Goal: Transaction & Acquisition: Download file/media

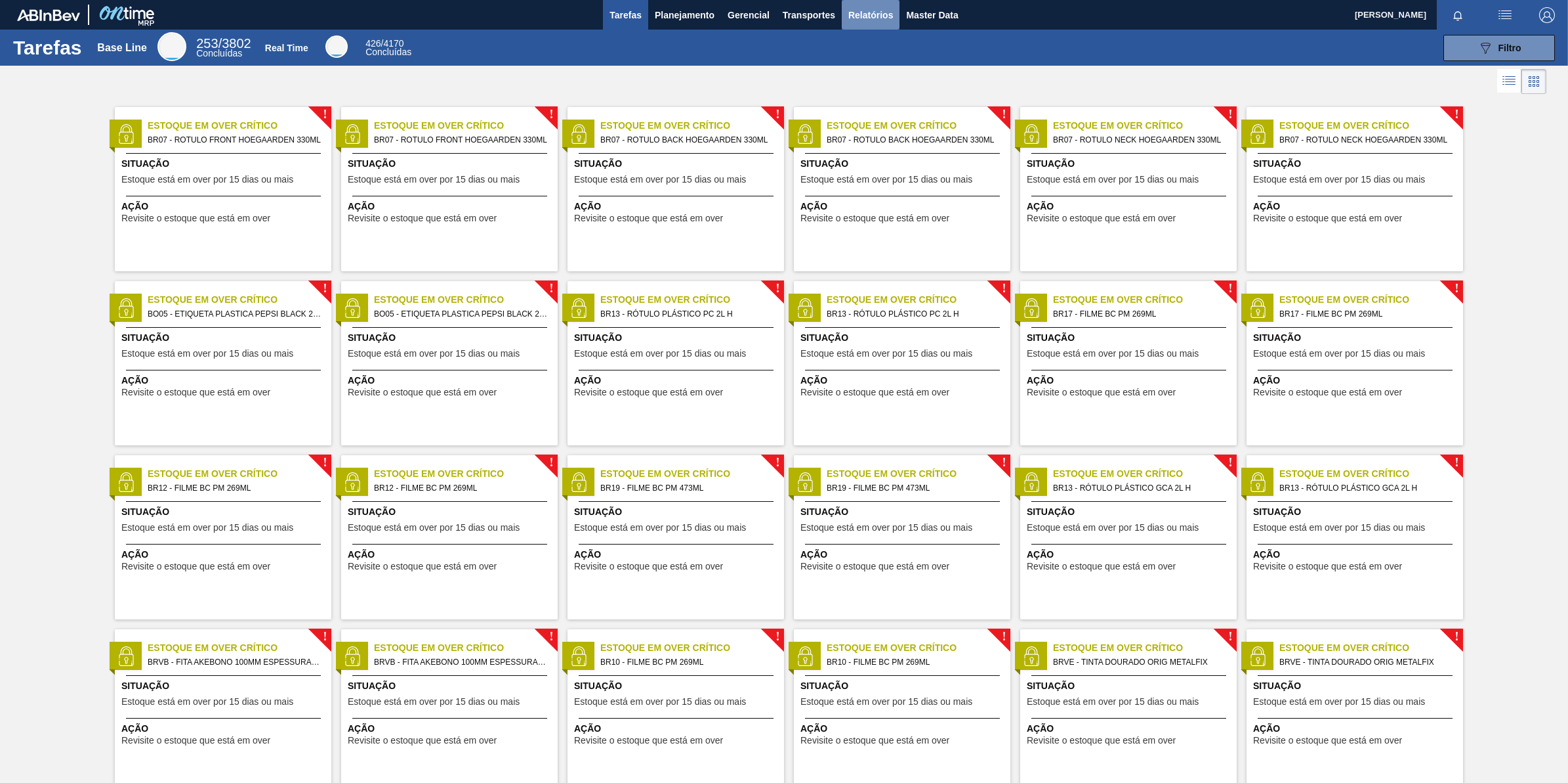
click at [861, 9] on span "Relatórios" at bounding box center [871, 15] width 45 height 16
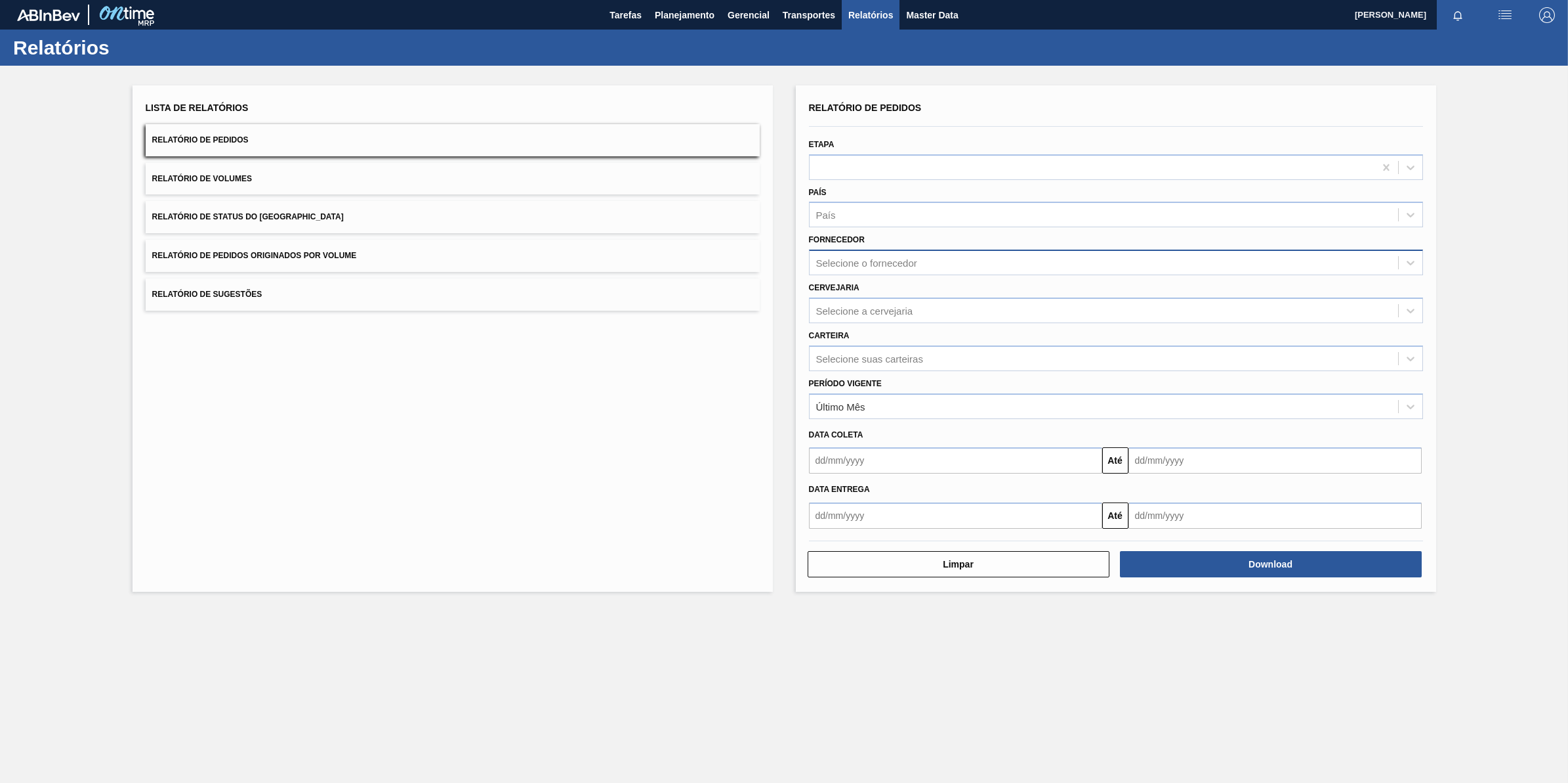
click at [880, 263] on div "Selecione o fornecedor" at bounding box center [867, 263] width 101 height 11
click at [877, 304] on div "Selecione a cervejaria" at bounding box center [865, 309] width 97 height 11
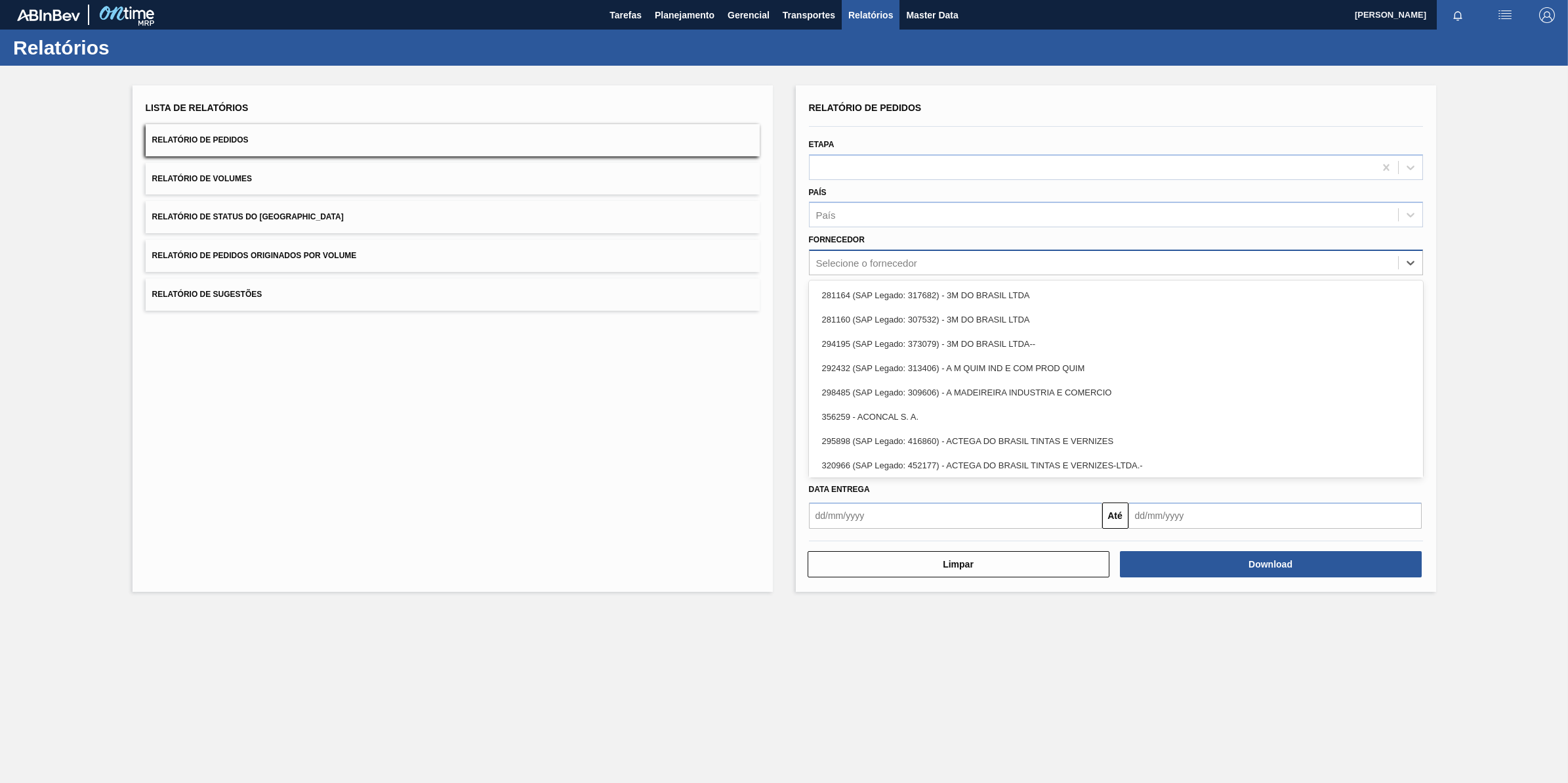
click at [870, 261] on div "Selecione o fornecedor" at bounding box center [867, 263] width 101 height 11
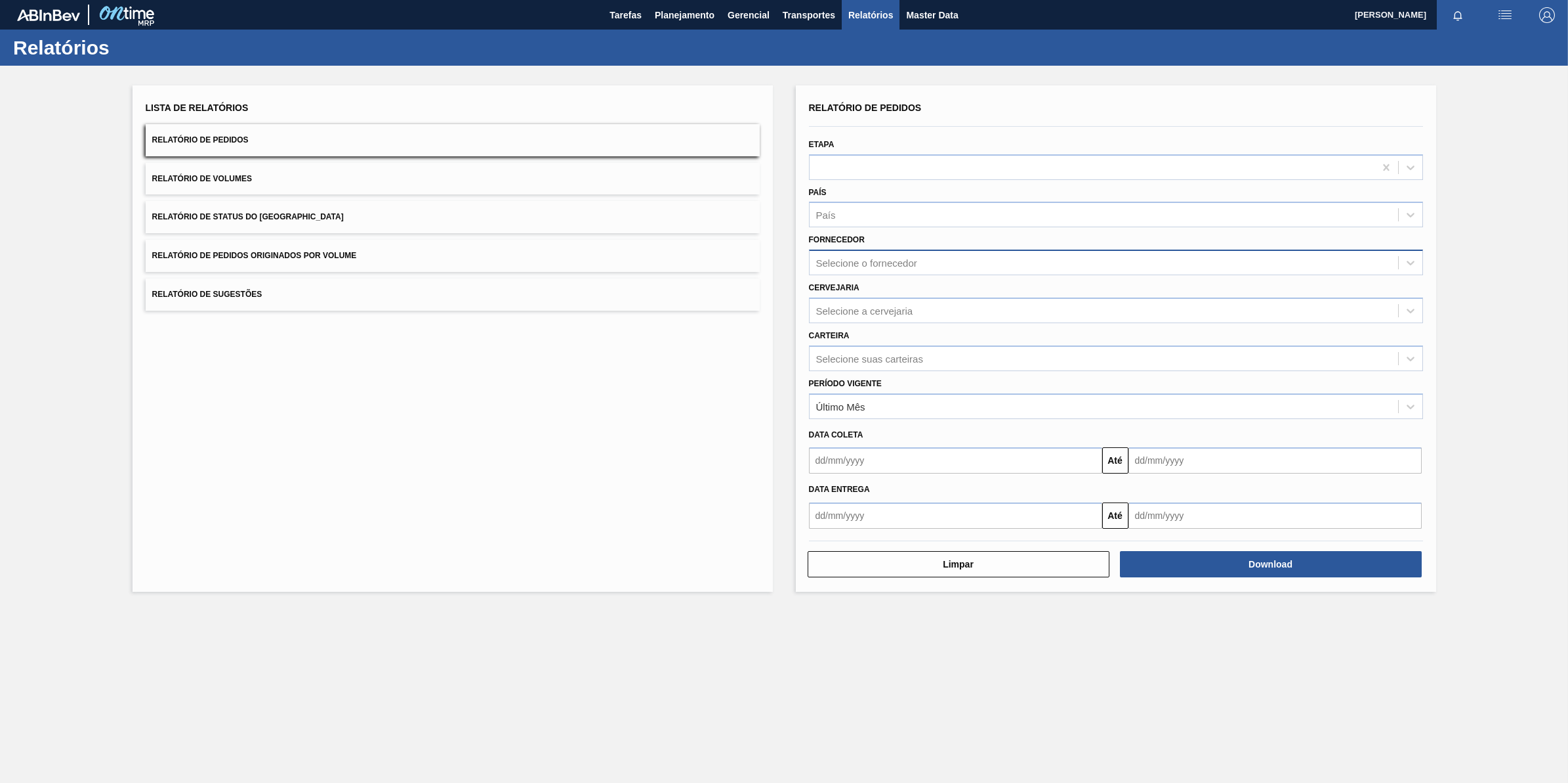
click at [901, 268] on div "Selecione o fornecedor" at bounding box center [1104, 263] width 589 height 19
click at [904, 265] on div "Selecione o fornecedor" at bounding box center [867, 263] width 101 height 11
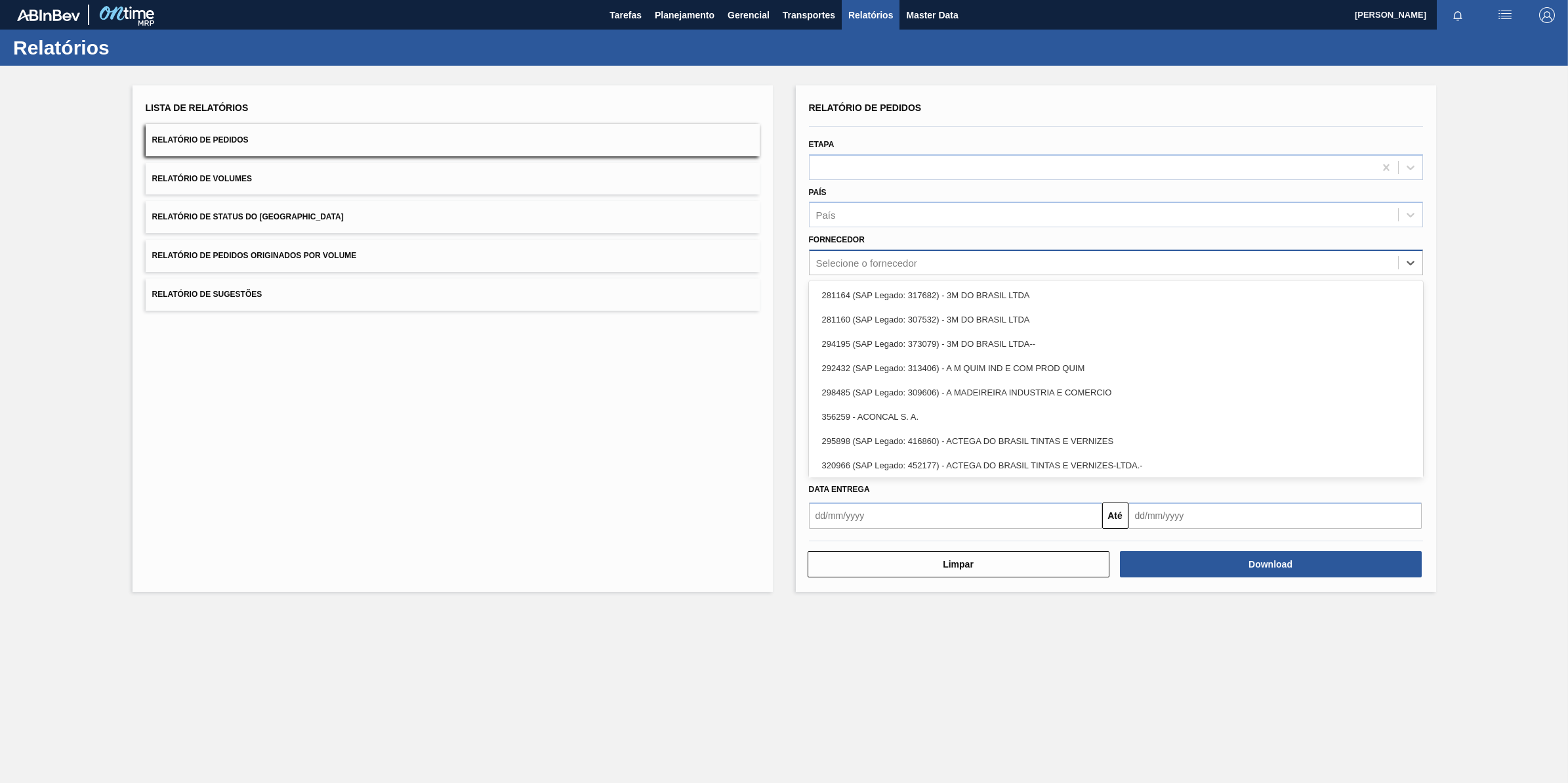
paste input "BR11"
type input "B"
paste input "307331"
type input "307331"
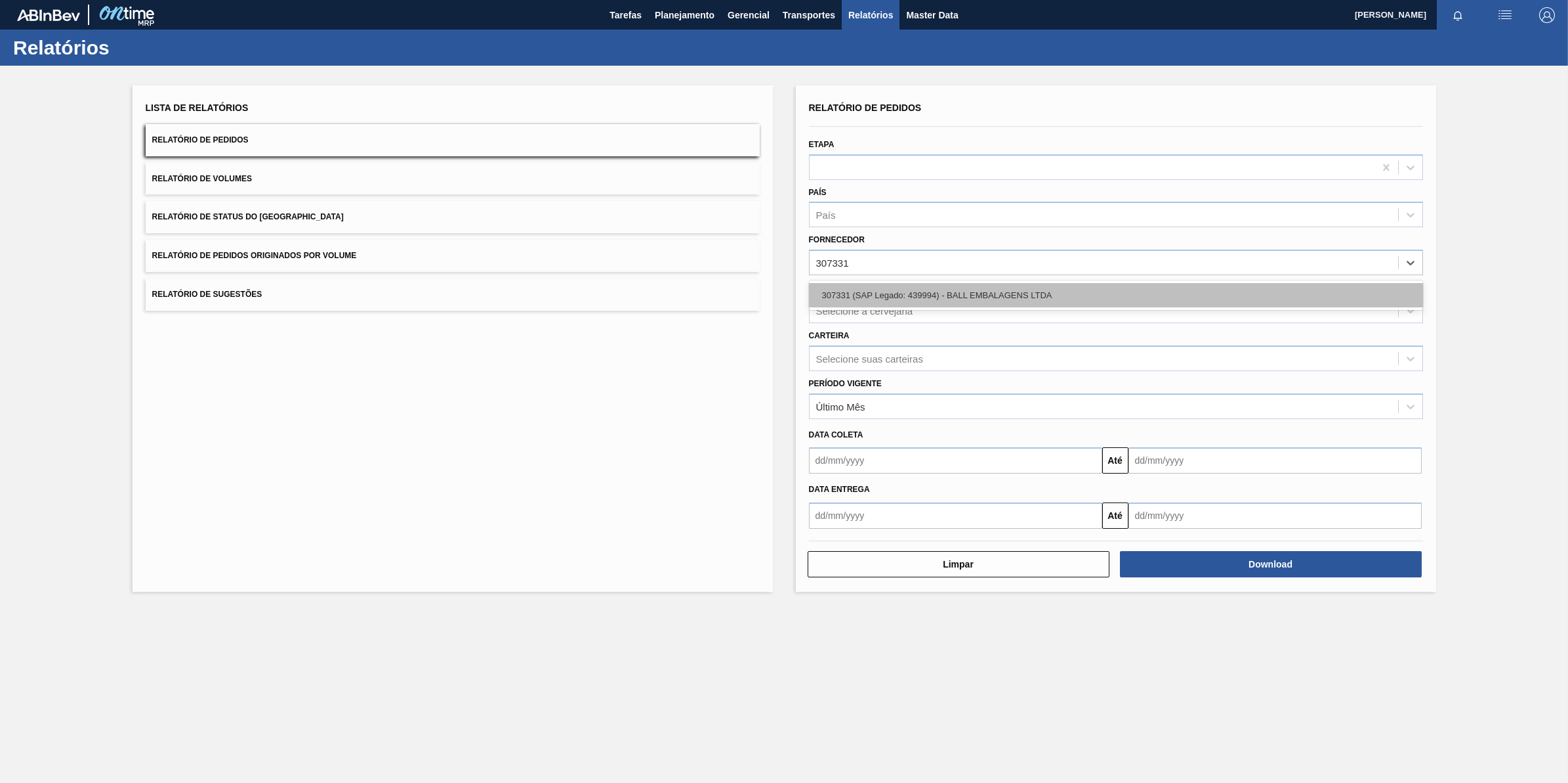
click at [909, 298] on div "307331 (SAP Legado: 439994) - BALL EMBALAGENS LTDA" at bounding box center [1116, 295] width 614 height 24
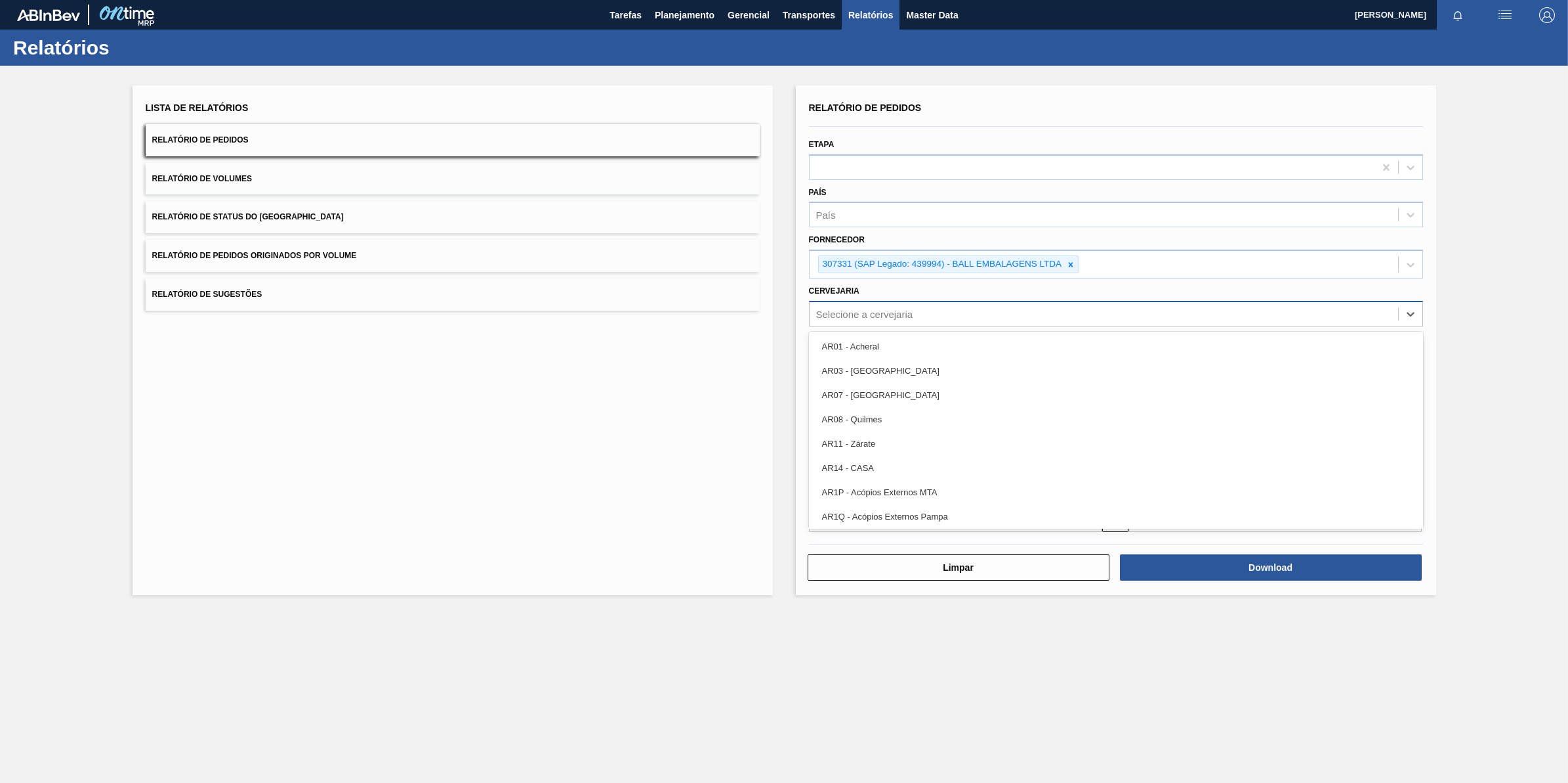
click at [871, 304] on div "Selecione a cervejaria" at bounding box center [1104, 314] width 589 height 19
paste input "307331"
type input "307331"
paste input "BR11"
type input "BR11"
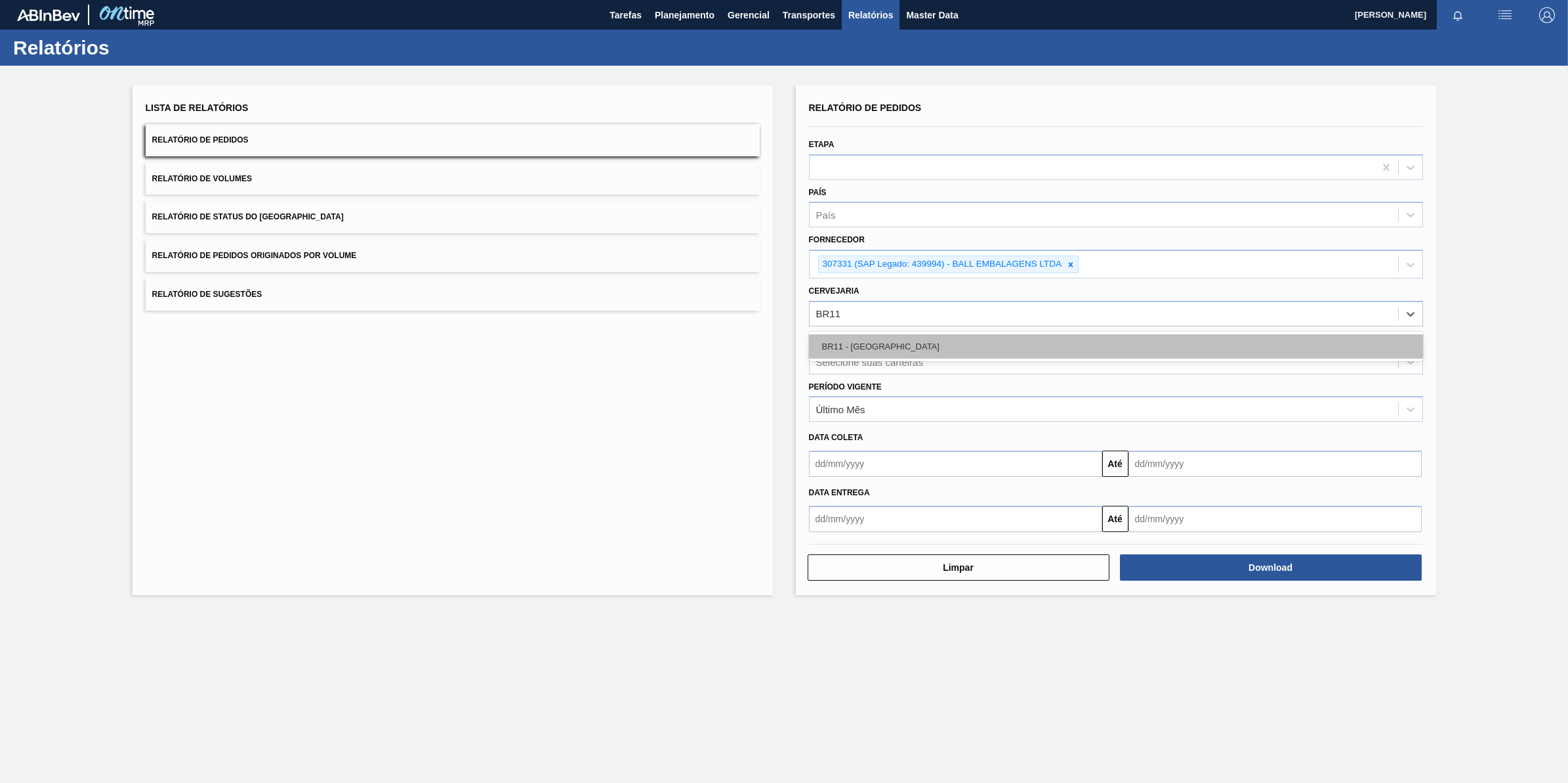
click at [929, 342] on div "BR11 - [GEOGRAPHIC_DATA]" at bounding box center [1116, 346] width 614 height 24
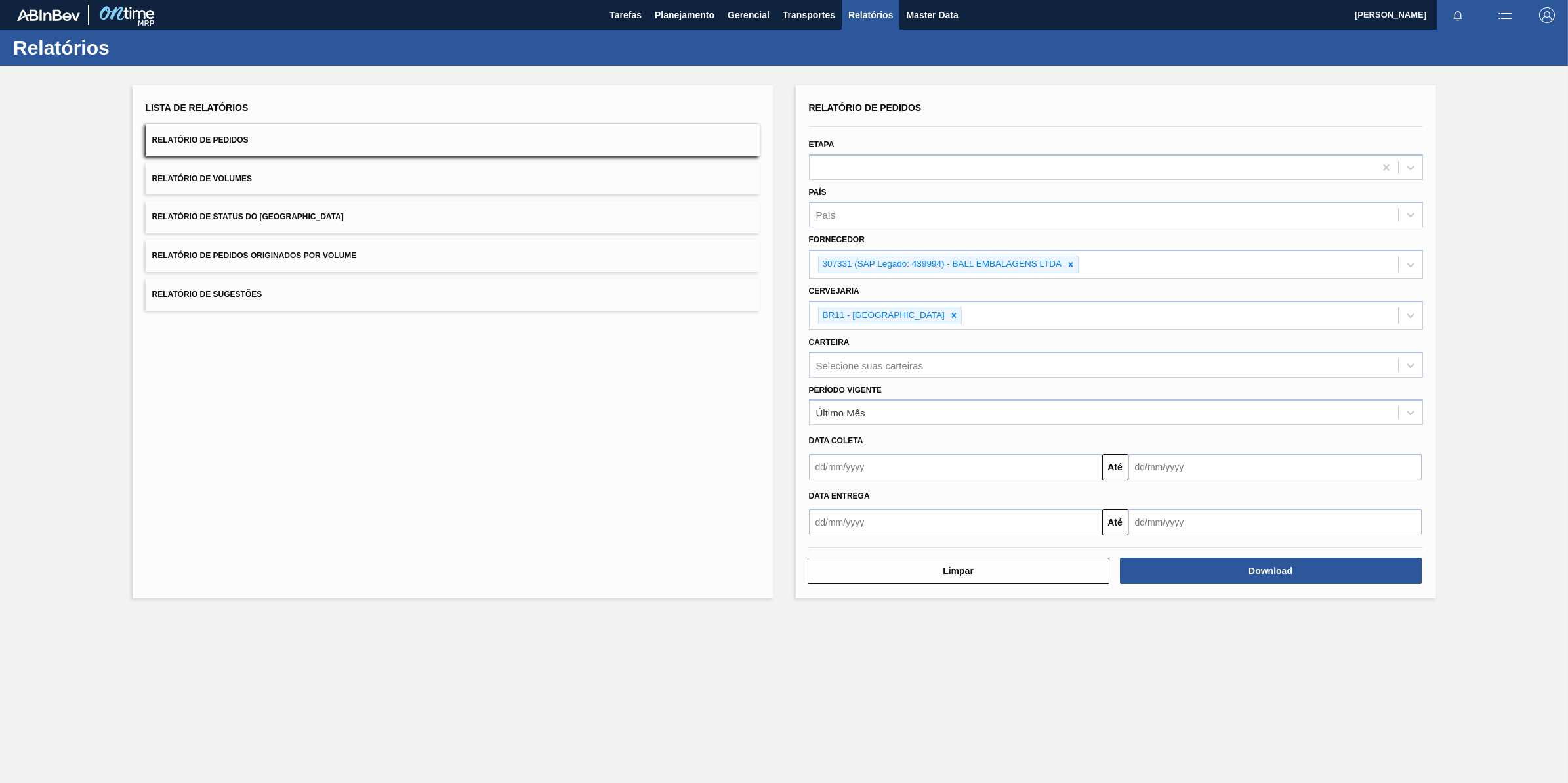
click at [1266, 584] on div "Relatório de Pedidos Etapa País País Fornecedor 307331 (SAP Legado: 439994) - B…" at bounding box center [1116, 341] width 640 height 513
click at [1266, 578] on button "Download" at bounding box center [1271, 570] width 302 height 26
click at [1065, 265] on div at bounding box center [1070, 264] width 14 height 16
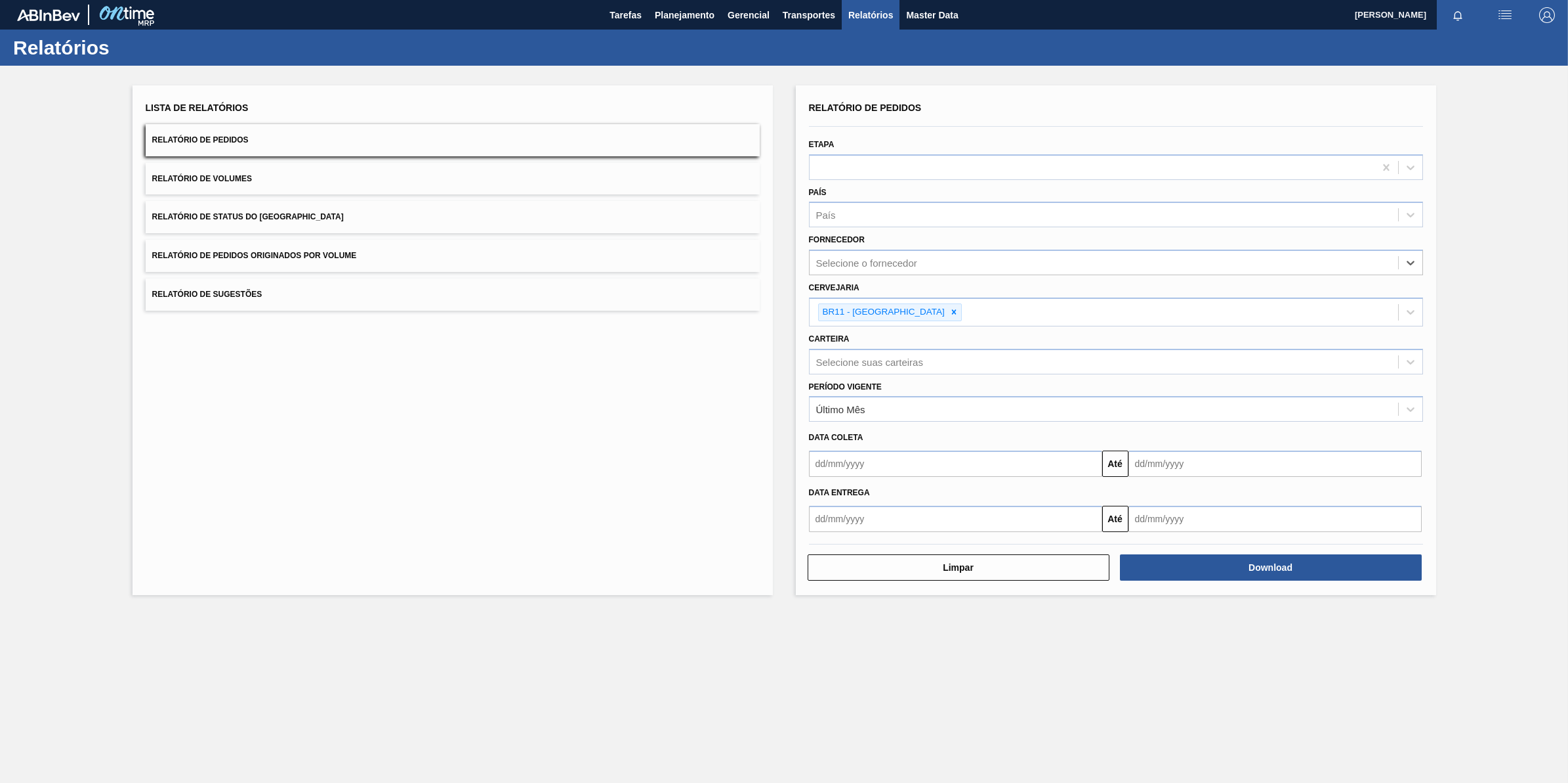
paste input "307331"
type input "307331"
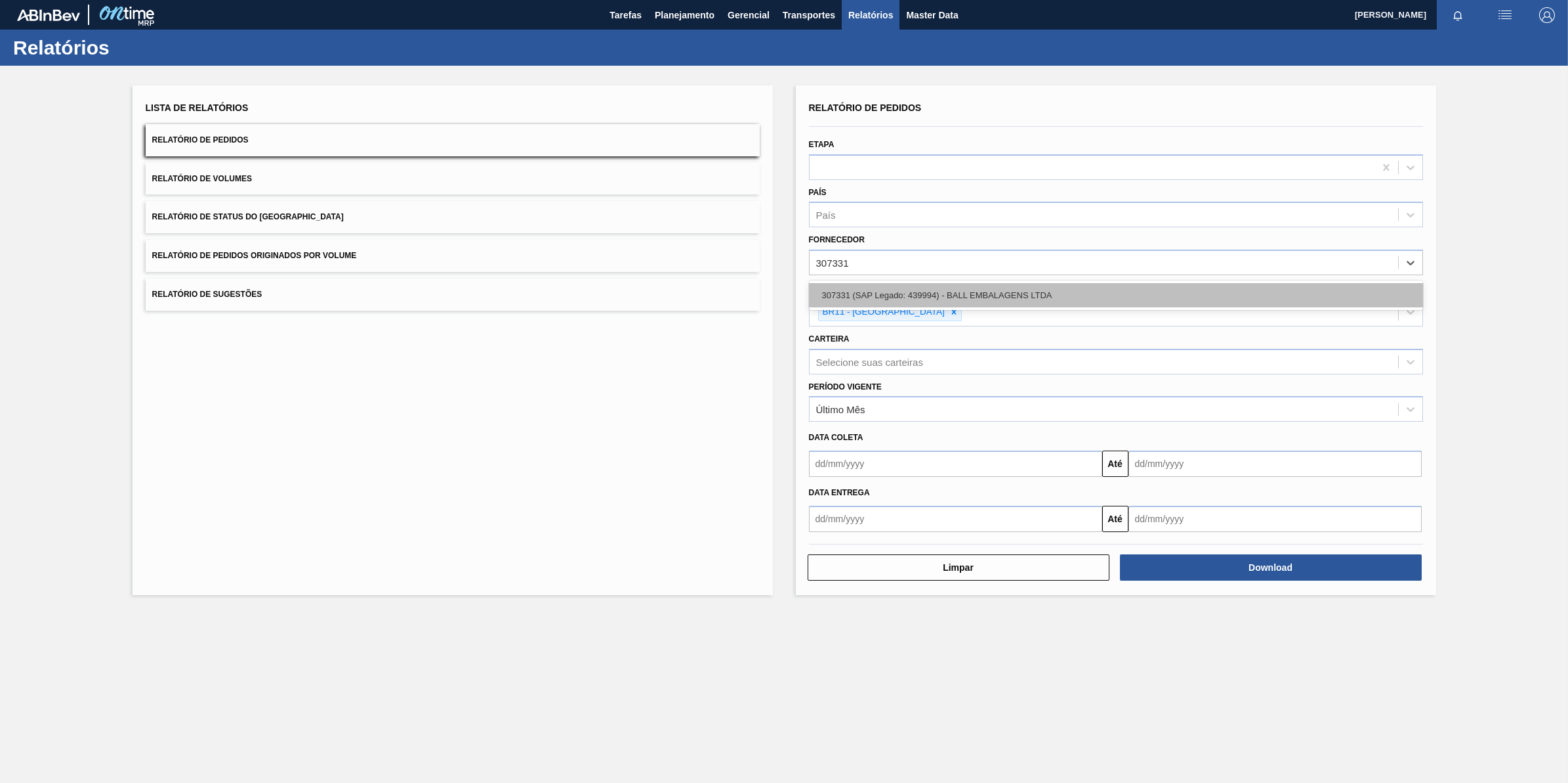
click at [907, 302] on div "307331 (SAP Legado: 439994) - BALL EMBALAGENS LTDA" at bounding box center [1116, 295] width 614 height 24
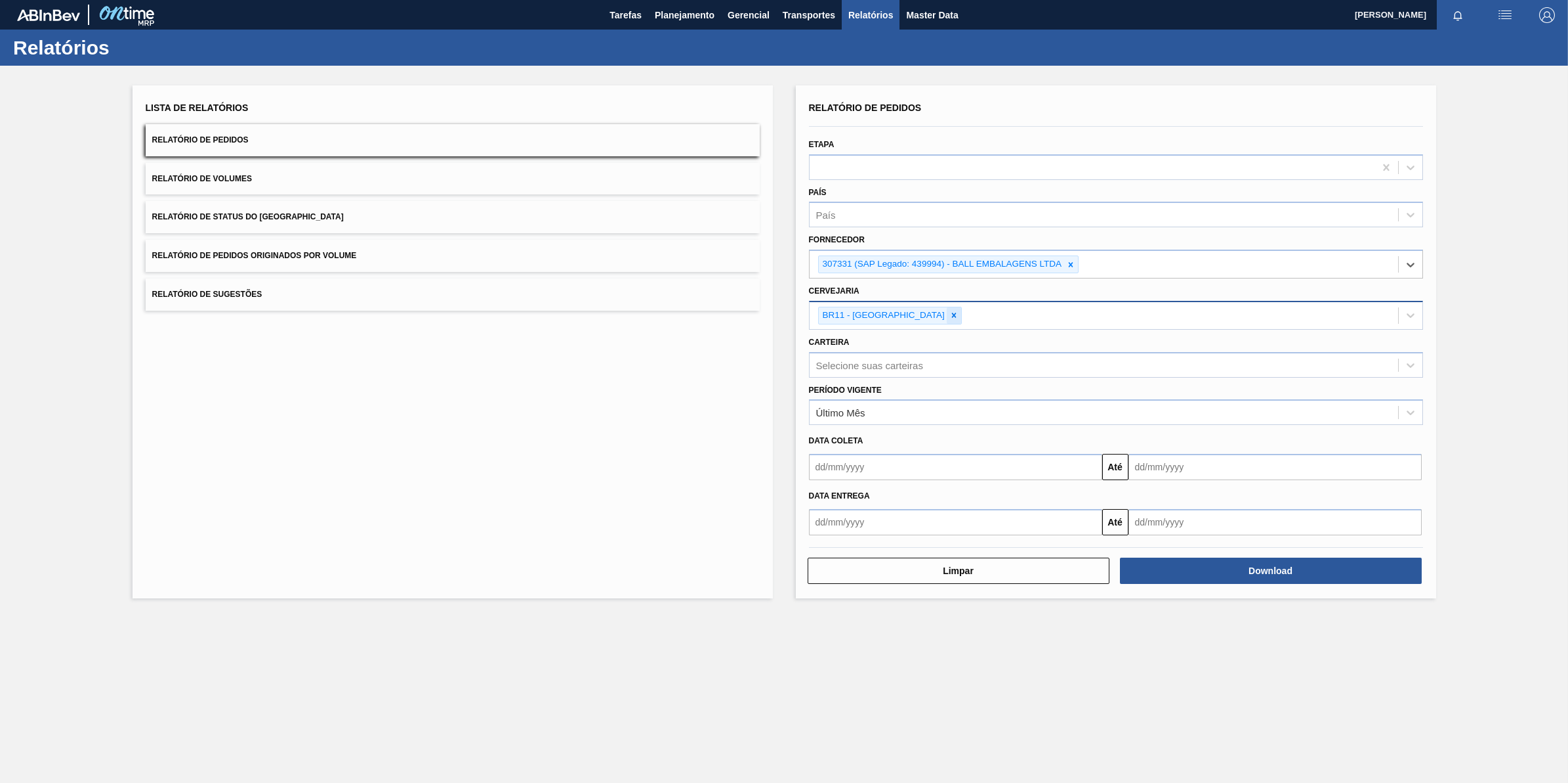
click at [949, 315] on icon at bounding box center [954, 315] width 9 height 9
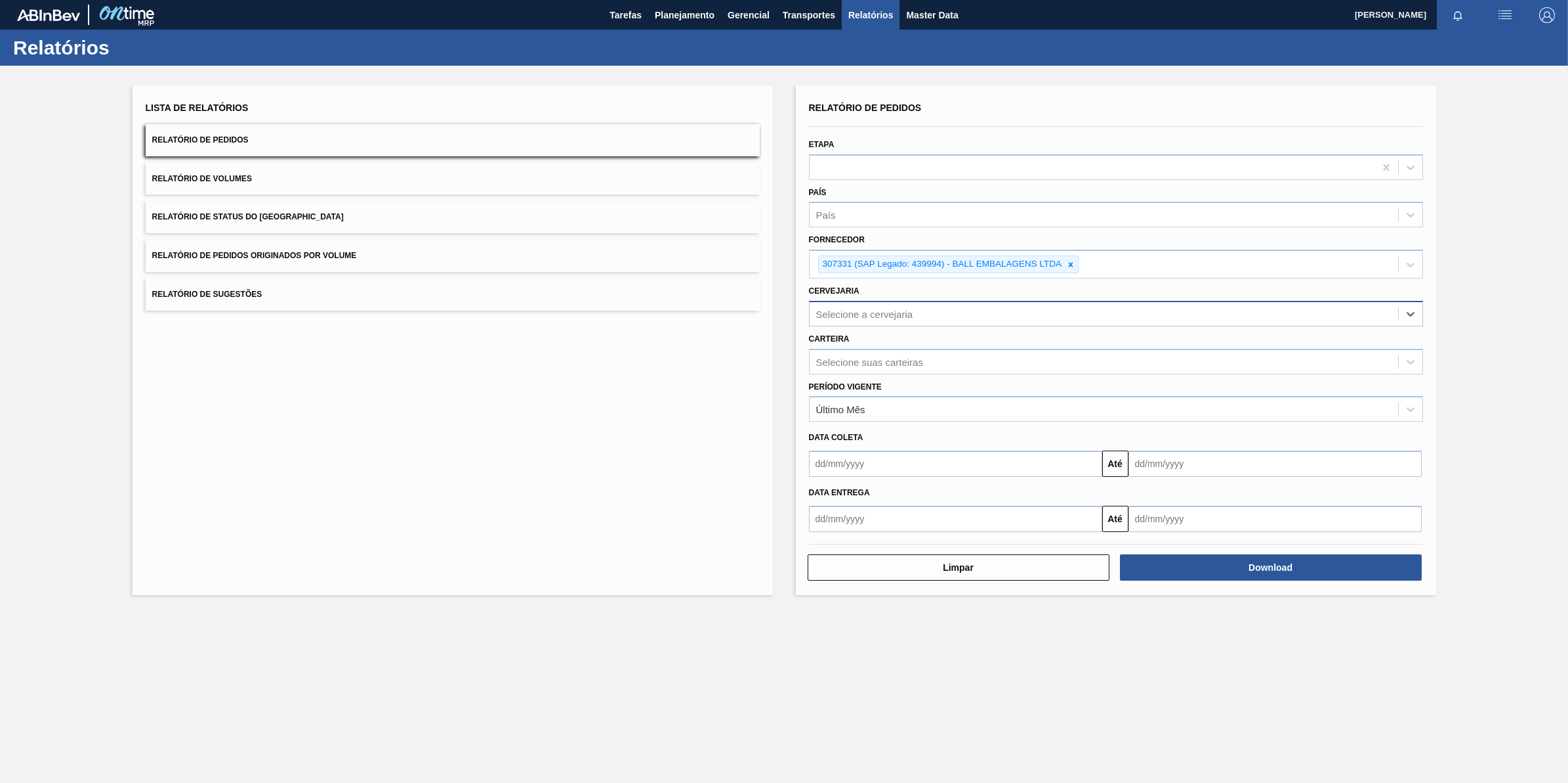
paste input "BR11"
type input "BR11"
click at [986, 714] on main "Tarefas Planejamento Gerencial Transportes Relatórios Master Data [PERSON_NAME]…" at bounding box center [784, 391] width 1568 height 783
click at [1132, 572] on button "Download" at bounding box center [1271, 567] width 302 height 26
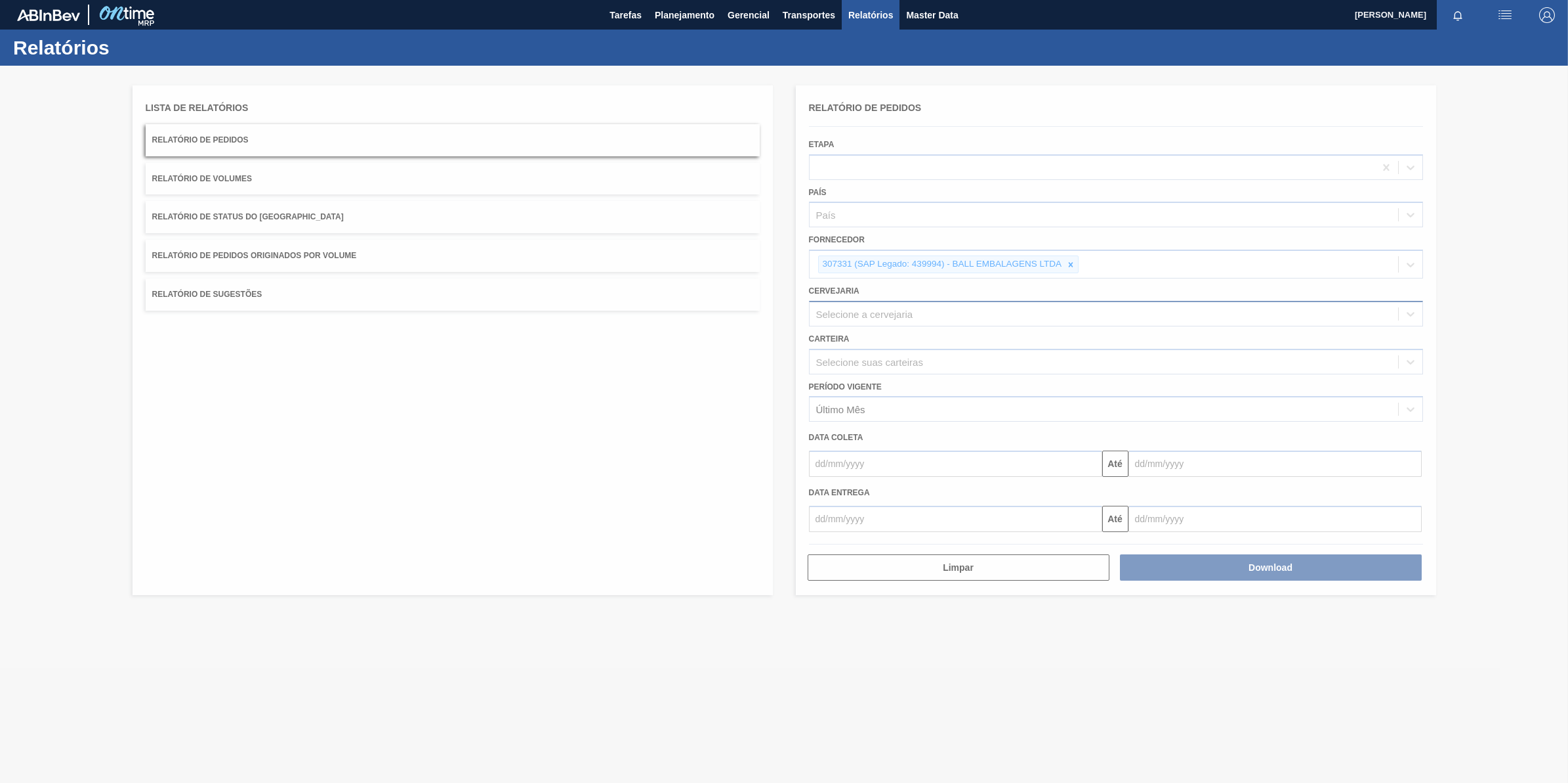
click at [972, 468] on div at bounding box center [784, 424] width 1568 height 717
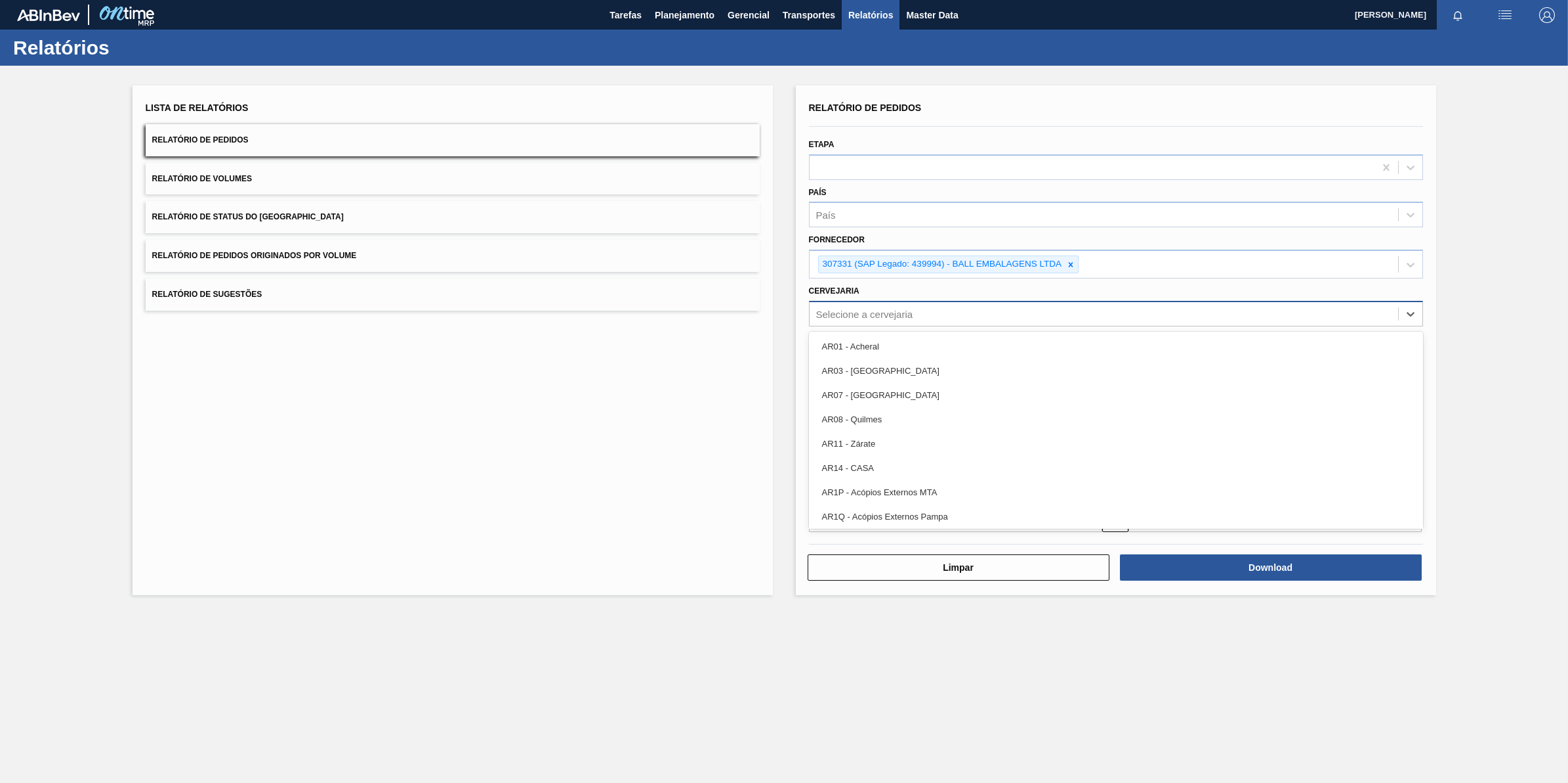
click at [865, 308] on div "Selecione a cervejaria" at bounding box center [865, 313] width 97 height 11
paste input "BR11"
type input "BR11"
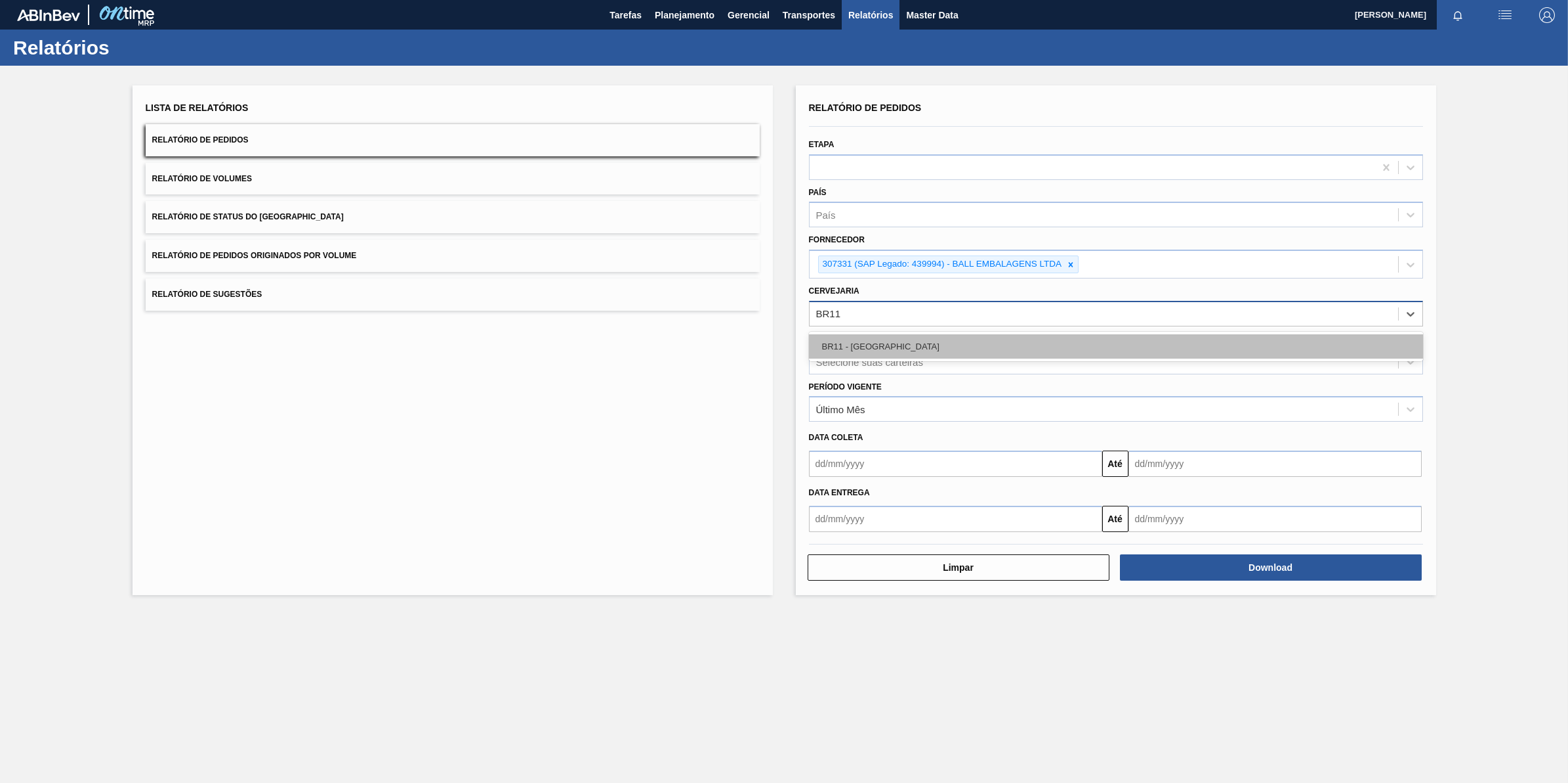
click at [927, 349] on div "BR11 - [GEOGRAPHIC_DATA]" at bounding box center [1116, 346] width 614 height 24
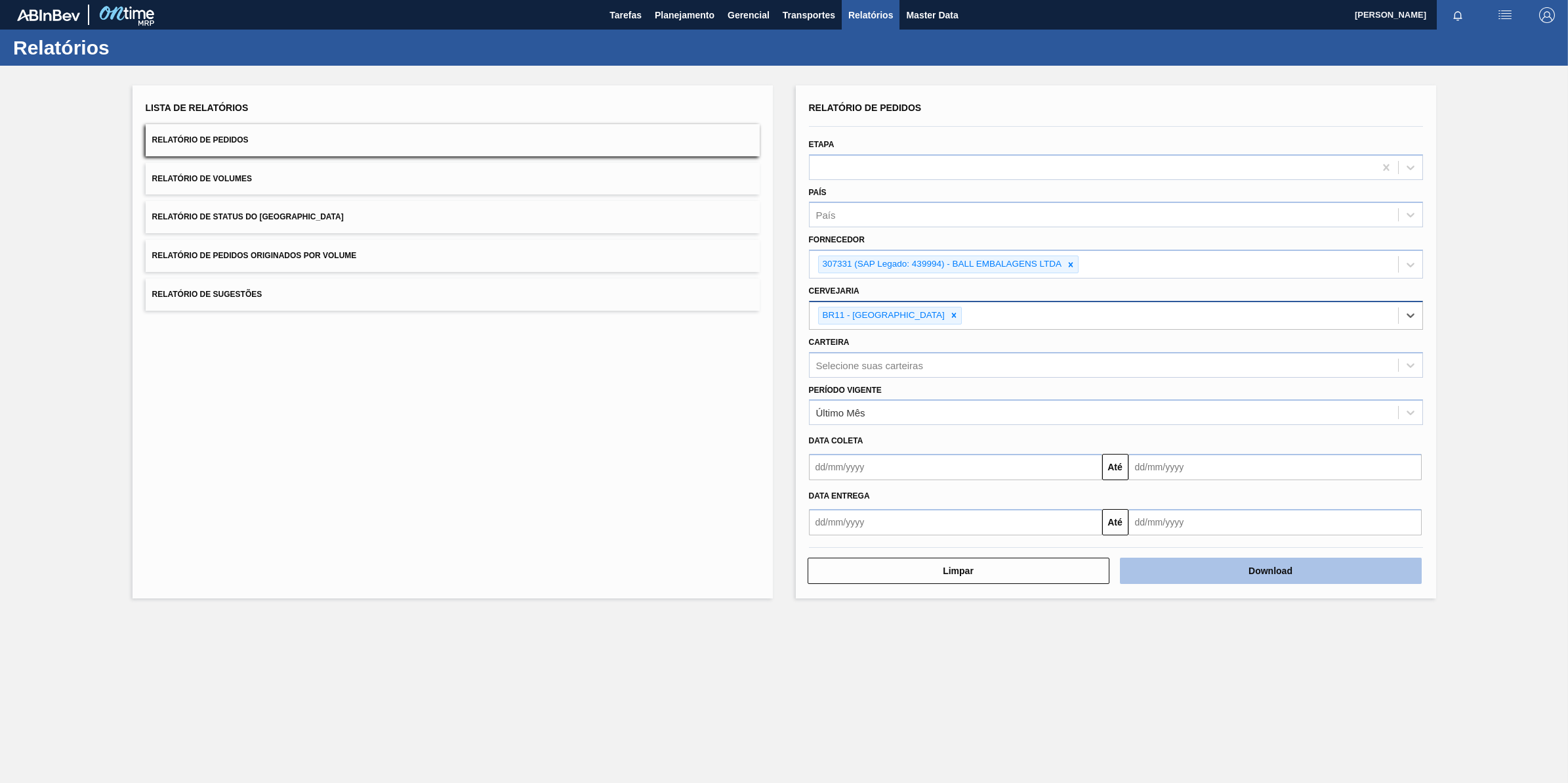
click at [1176, 577] on button "Download" at bounding box center [1271, 570] width 302 height 26
click at [1146, 561] on button "Download" at bounding box center [1271, 570] width 302 height 26
